Goal: Find specific page/section: Find specific page/section

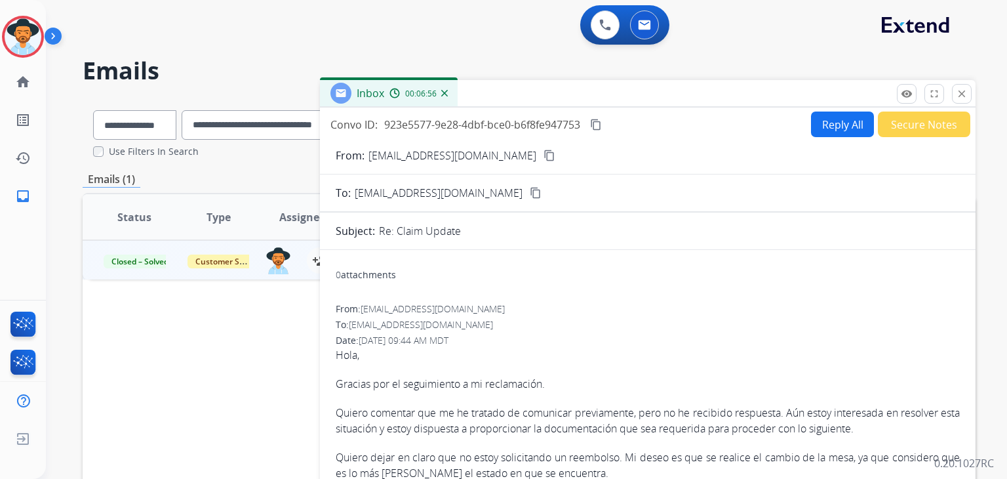
select select "**********"
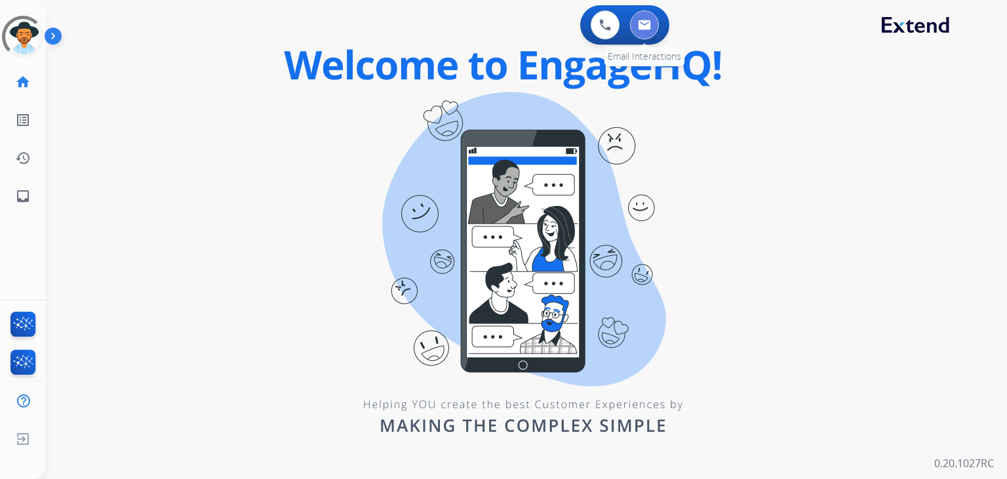
click at [650, 26] on img at bounding box center [644, 25] width 13 height 10
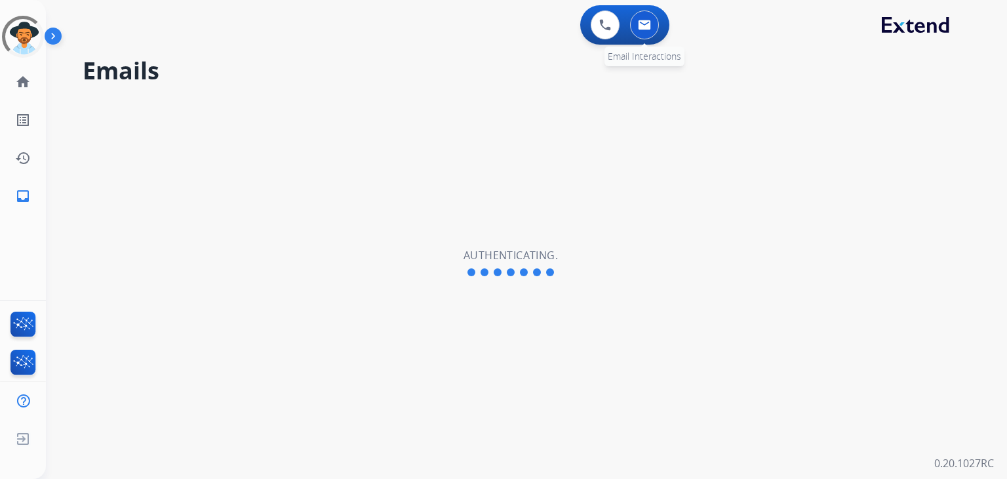
select select "**********"
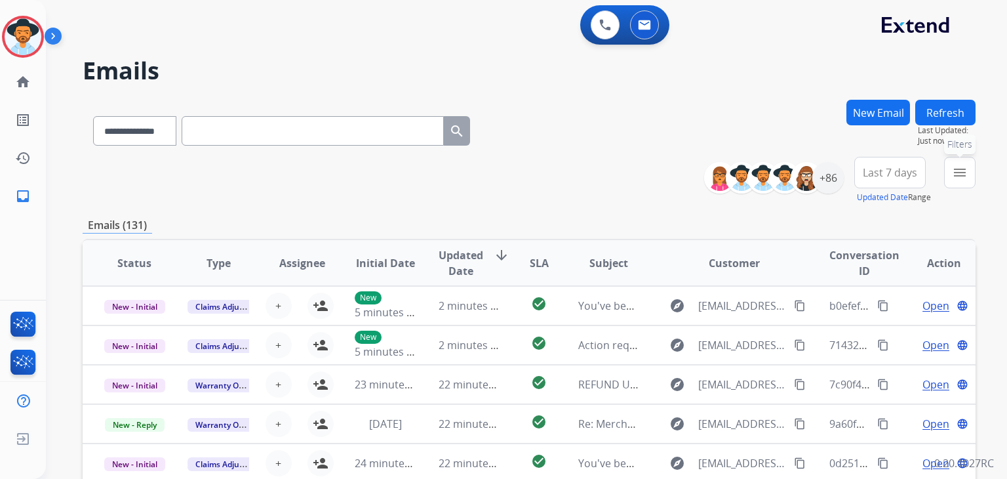
click at [965, 171] on mat-icon "menu" at bounding box center [960, 173] width 16 height 16
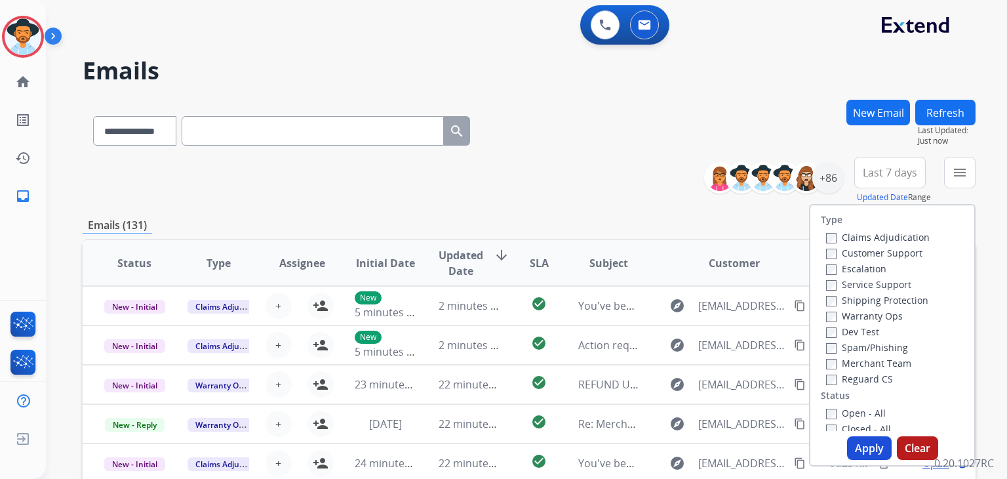
click at [871, 250] on label "Customer Support" at bounding box center [874, 253] width 96 height 12
click at [887, 305] on label "Shipping Protection" at bounding box center [877, 300] width 102 height 12
click at [871, 383] on label "Reguard CS" at bounding box center [859, 378] width 67 height 12
drag, startPoint x: 868, startPoint y: 444, endPoint x: 874, endPoint y: 448, distance: 7.1
click at [868, 445] on button "Apply" at bounding box center [869, 448] width 45 height 24
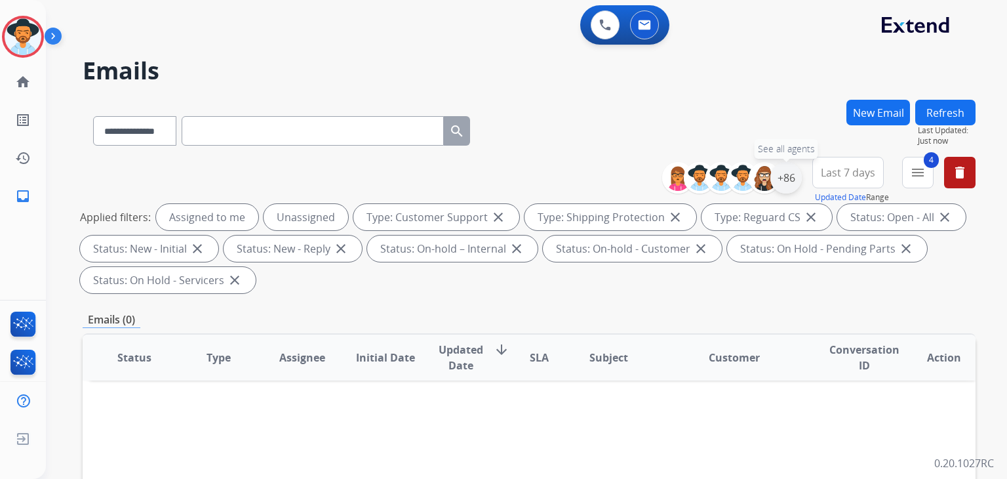
click at [782, 181] on div "+86" at bounding box center [785, 177] width 31 height 31
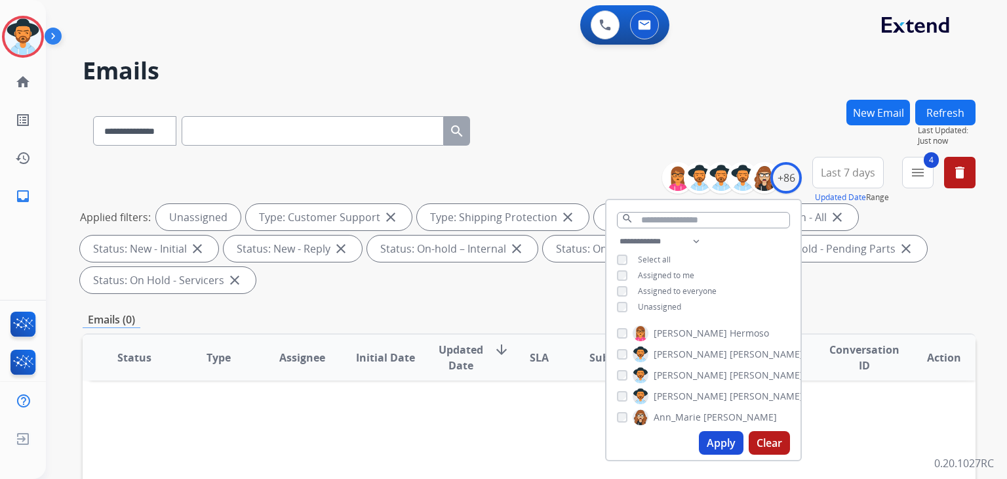
click at [719, 448] on button "Apply" at bounding box center [721, 443] width 45 height 24
click at [528, 292] on div "Applied filters: Unassigned Type: Customer Support close Type: Shipping Protect…" at bounding box center [526, 248] width 893 height 89
